Goal: Task Accomplishment & Management: Manage account settings

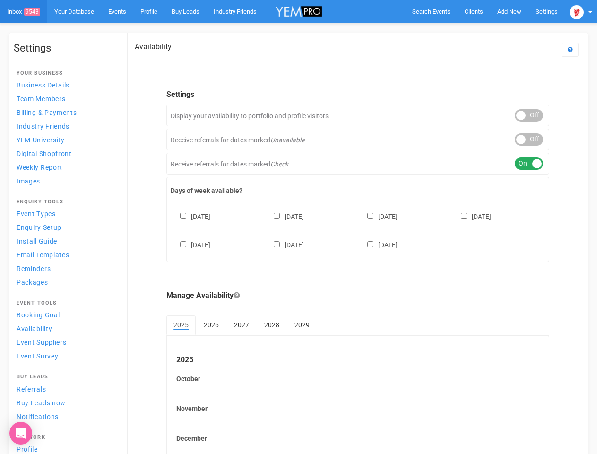
click at [298, 227] on div "[DATE] [DATE] [DATE] [DATE] [DATE] [DATE] [DATE]" at bounding box center [358, 226] width 374 height 57
click at [431, 11] on span "Search Events" at bounding box center [431, 11] width 38 height 7
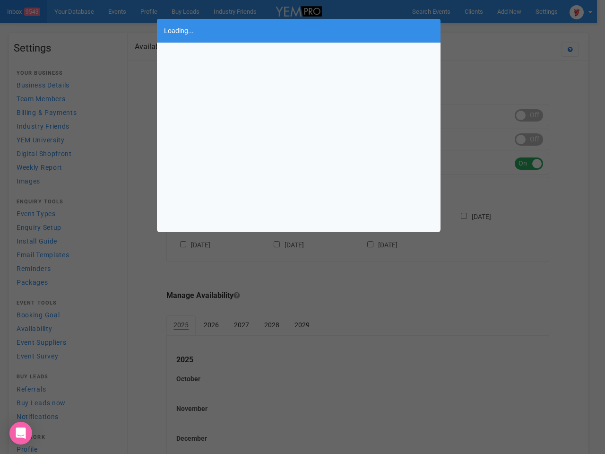
click at [487, 30] on body "Search Events Clients Add New New Client New Event New Enquiry Settings [GEOGRA…" at bounding box center [302, 258] width 605 height 517
click at [581, 11] on div "Loading..." at bounding box center [302, 227] width 605 height 454
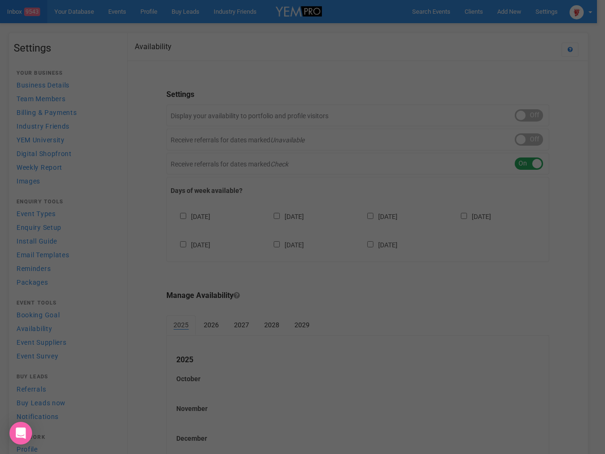
click at [529, 115] on div "Loading..." at bounding box center [302, 227] width 605 height 454
click at [529, 139] on div "Loading..." at bounding box center [302, 227] width 605 height 454
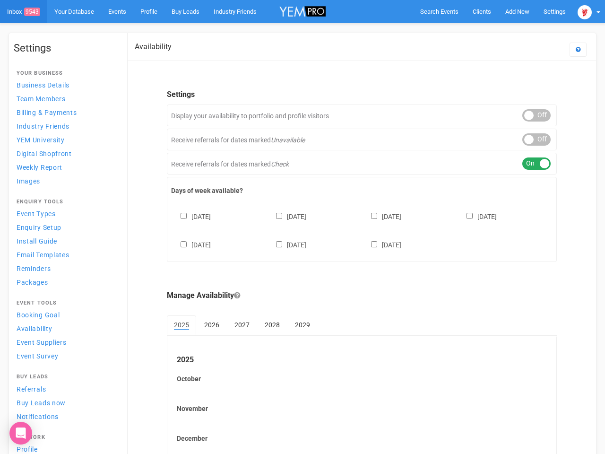
click at [529, 164] on div "ON OFF" at bounding box center [536, 163] width 28 height 12
click at [358, 229] on div "[DATE] [DATE] [DATE] [DATE] [DATE] [DATE] [DATE]" at bounding box center [362, 226] width 382 height 57
